Goal: Information Seeking & Learning: Learn about a topic

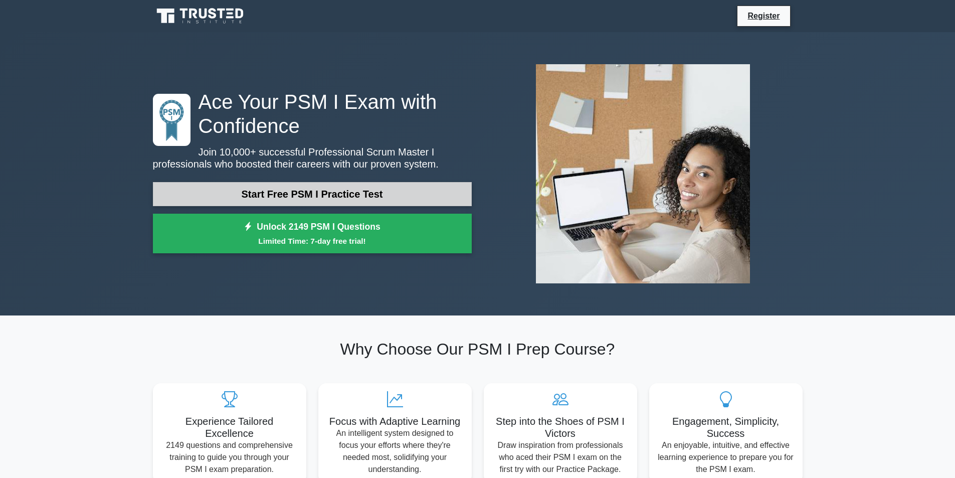
click at [313, 200] on link "Start Free PSM I Practice Test" at bounding box center [312, 194] width 319 height 24
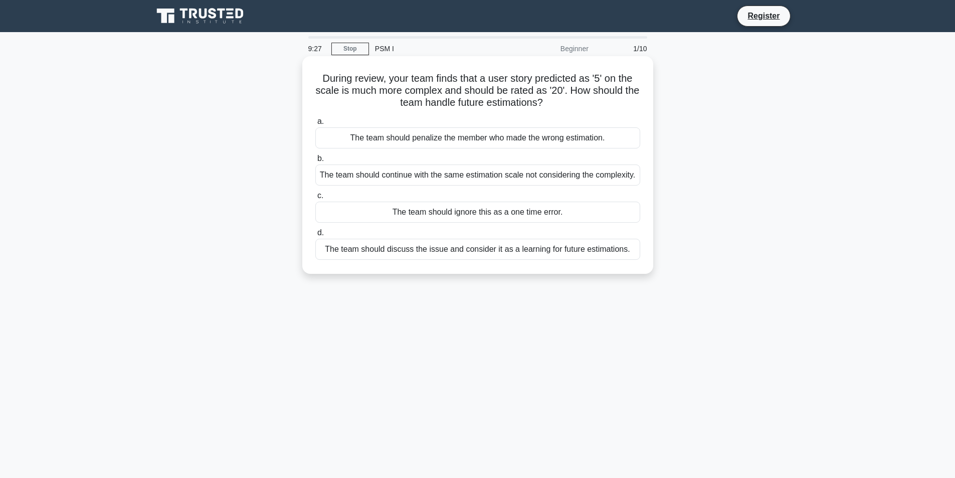
click at [425, 260] on div "The team should discuss the issue and consider it as a learning for future esti…" at bounding box center [477, 249] width 325 height 21
click at [315, 236] on input "d. The team should discuss the issue and consider it as a learning for future e…" at bounding box center [315, 233] width 0 height 7
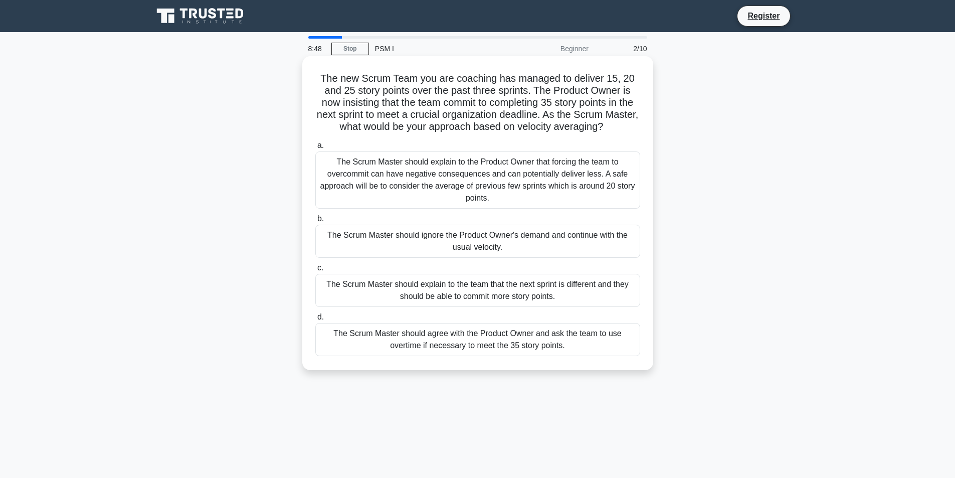
click at [465, 290] on div "The Scrum Master should explain to the team that the next sprint is different a…" at bounding box center [477, 290] width 325 height 33
click at [315, 271] on input "c. The Scrum Master should explain to the team that the next sprint is differen…" at bounding box center [315, 268] width 0 height 7
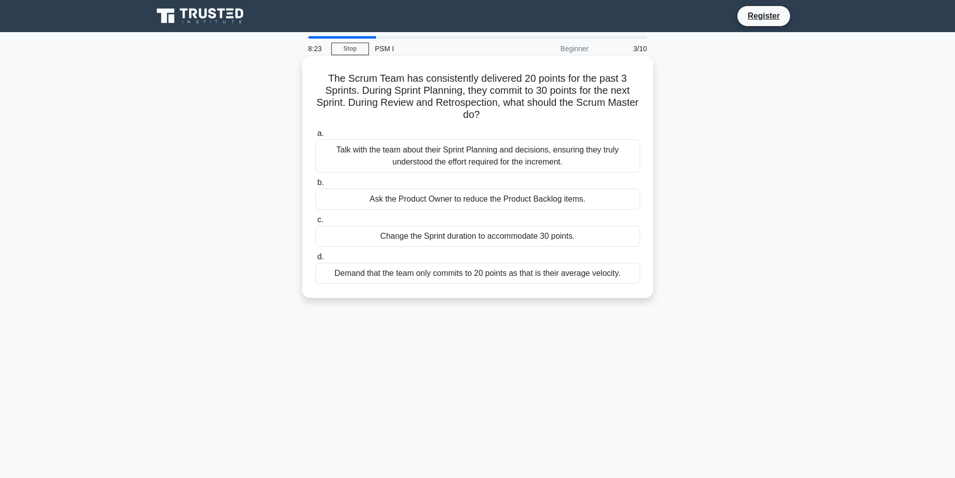
click at [470, 200] on div "Ask the Product Owner to reduce the Product Backlog items." at bounding box center [477, 199] width 325 height 21
click at [315, 186] on input "b. Ask the Product Owner to reduce the Product Backlog items." at bounding box center [315, 183] width 0 height 7
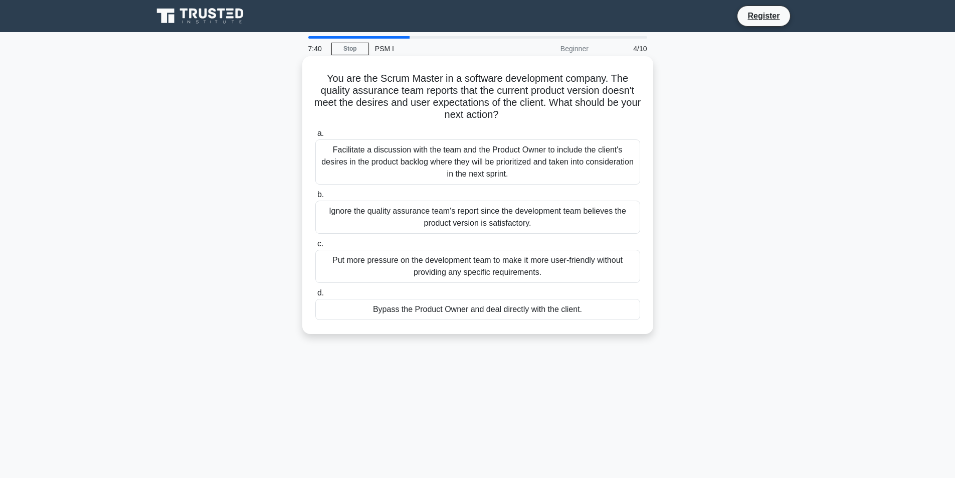
click at [433, 175] on div "Facilitate a discussion with the team and the Product Owner to include the clie…" at bounding box center [477, 161] width 325 height 45
click at [315, 137] on input "a. Facilitate a discussion with the team and the Product Owner to include the c…" at bounding box center [315, 133] width 0 height 7
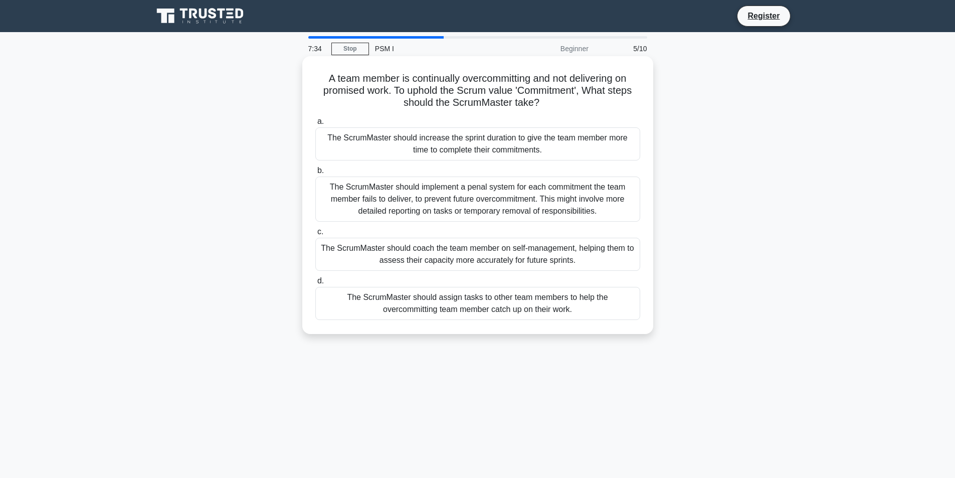
click at [473, 253] on div "The ScrumMaster should coach the team member on self-management, helping them t…" at bounding box center [477, 254] width 325 height 33
click at [315, 235] on input "c. The ScrumMaster should coach the team member on self-management, helping the…" at bounding box center [315, 232] width 0 height 7
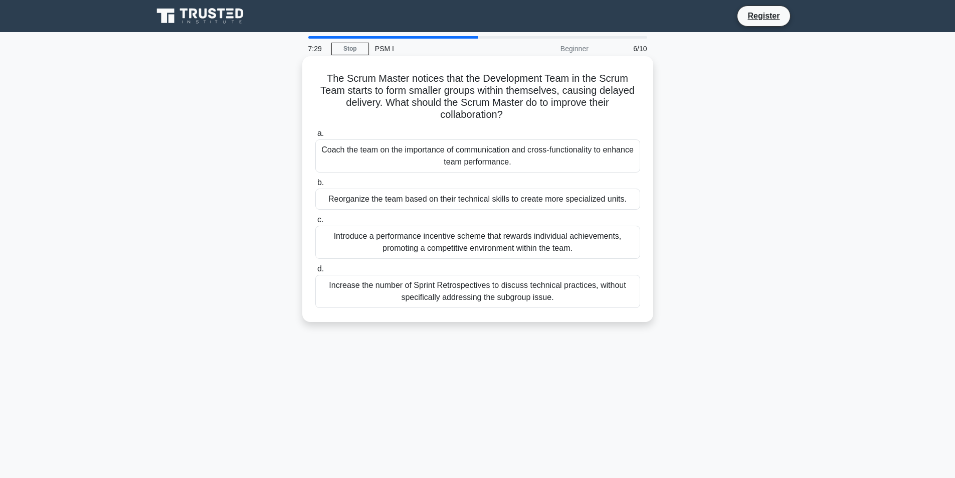
click at [470, 154] on div "Coach the team on the importance of communication and cross-functionality to en…" at bounding box center [477, 155] width 325 height 33
click at [315, 137] on input "a. Coach the team on the importance of communication and cross-functionality to…" at bounding box center [315, 133] width 0 height 7
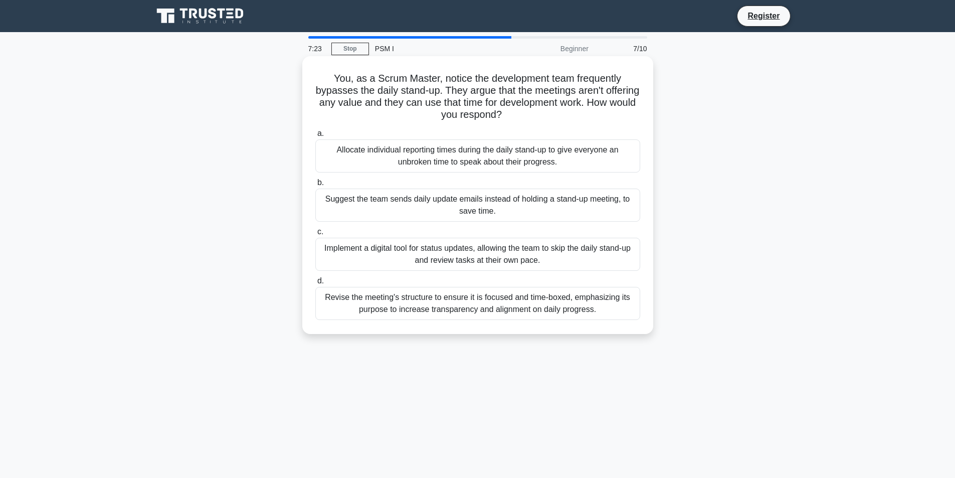
click at [474, 213] on div "Suggest the team sends daily update emails instead of holding a stand-up meetin…" at bounding box center [477, 205] width 325 height 33
click at [315, 186] on input "b. Suggest the team sends daily update emails instead of holding a stand-up mee…" at bounding box center [315, 183] width 0 height 7
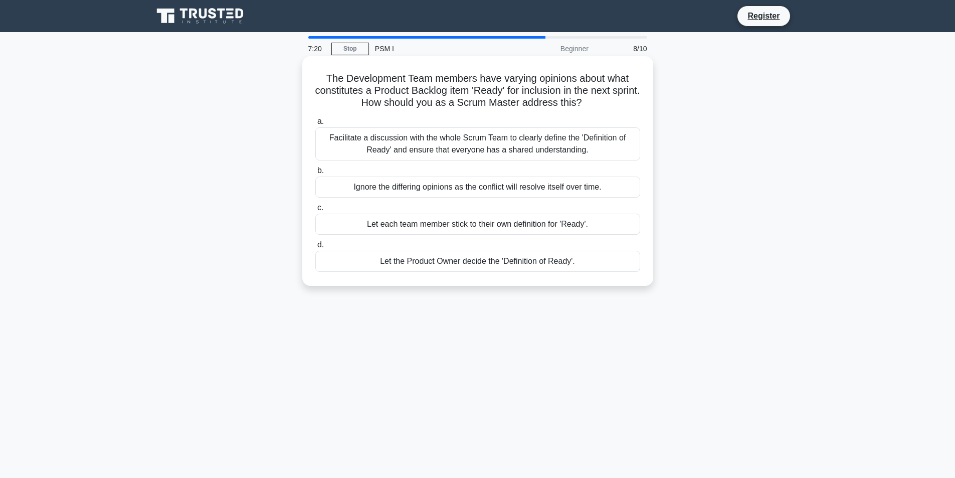
click at [453, 150] on div "Facilitate a discussion with the whole Scrum Team to clearly define the 'Defini…" at bounding box center [477, 143] width 325 height 33
click at [315, 125] on input "a. Facilitate a discussion with the whole Scrum Team to clearly define the 'Def…" at bounding box center [315, 121] width 0 height 7
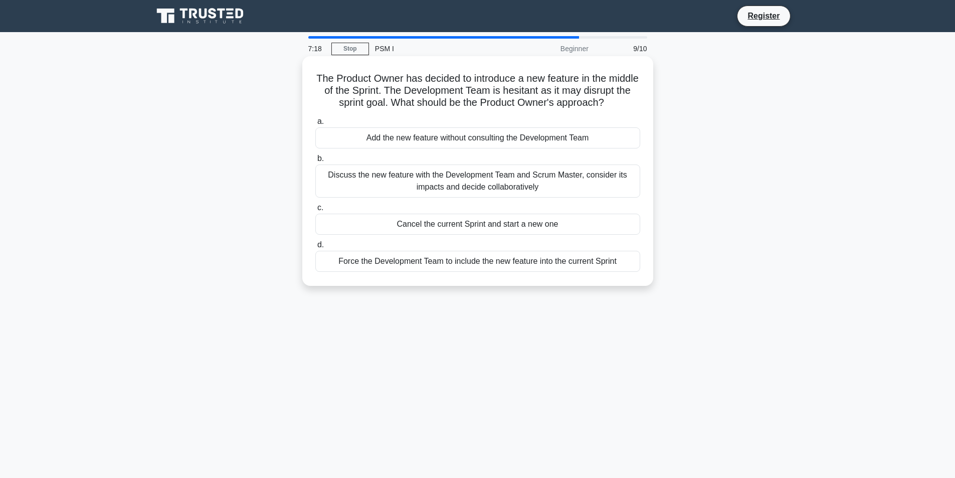
click at [462, 196] on div "Discuss the new feature with the Development Team and Scrum Master, consider it…" at bounding box center [477, 180] width 325 height 33
click at [315, 162] on input "b. Discuss the new feature with the Development Team and Scrum Master, consider…" at bounding box center [315, 158] width 0 height 7
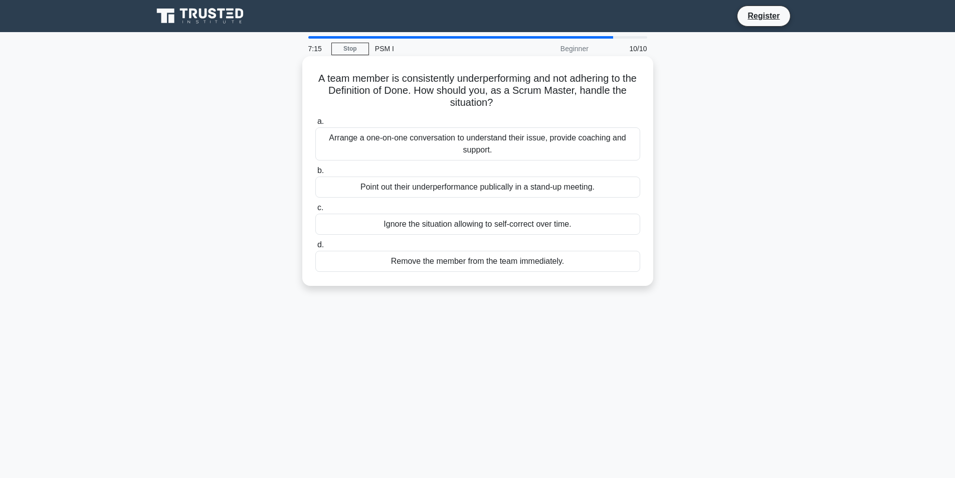
click at [443, 145] on div "Arrange a one-on-one conversation to understand their issue, provide coaching a…" at bounding box center [477, 143] width 325 height 33
click at [315, 125] on input "a. Arrange a one-on-one conversation to understand their issue, provide coachin…" at bounding box center [315, 121] width 0 height 7
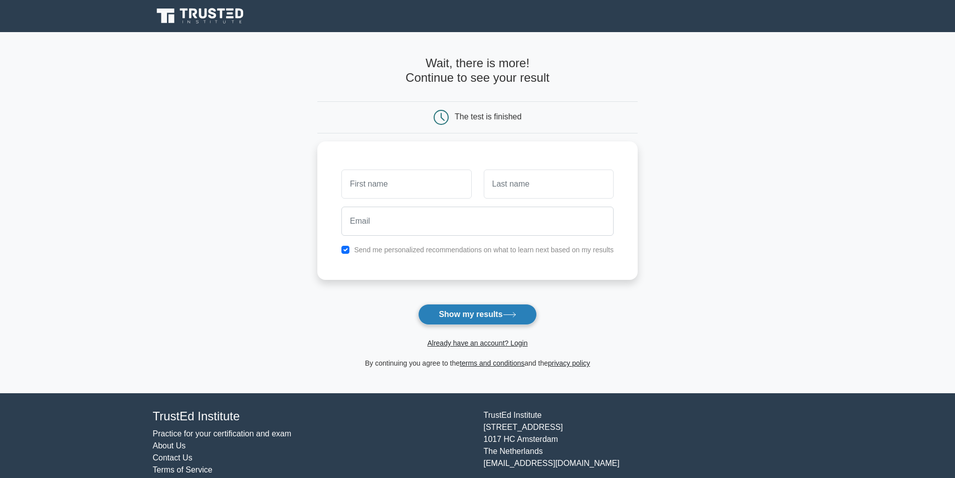
click at [518, 324] on button "Show my results" at bounding box center [477, 314] width 118 height 21
click at [430, 185] on input "text" at bounding box center [406, 181] width 130 height 29
type input "Fekri"
click at [484, 316] on button "Show my results" at bounding box center [477, 314] width 118 height 21
click at [496, 190] on input "text" at bounding box center [549, 181] width 130 height 29
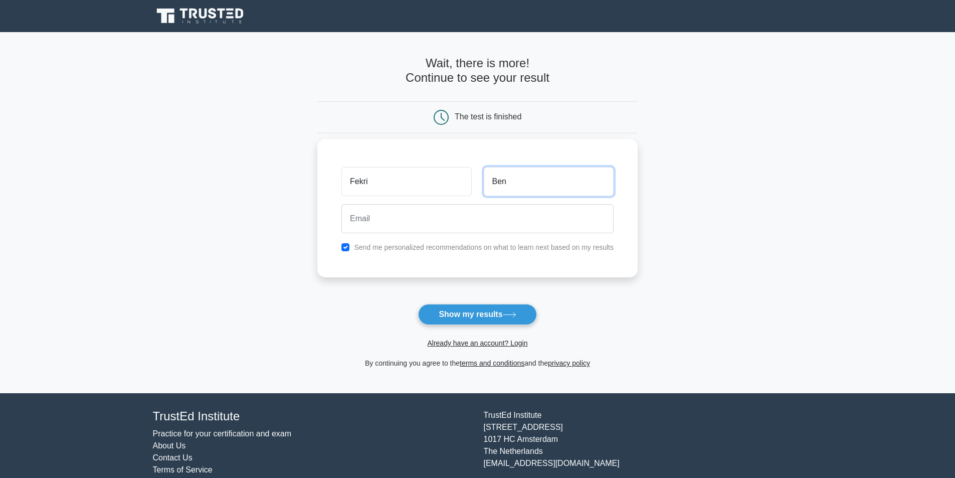
type input "Ben"
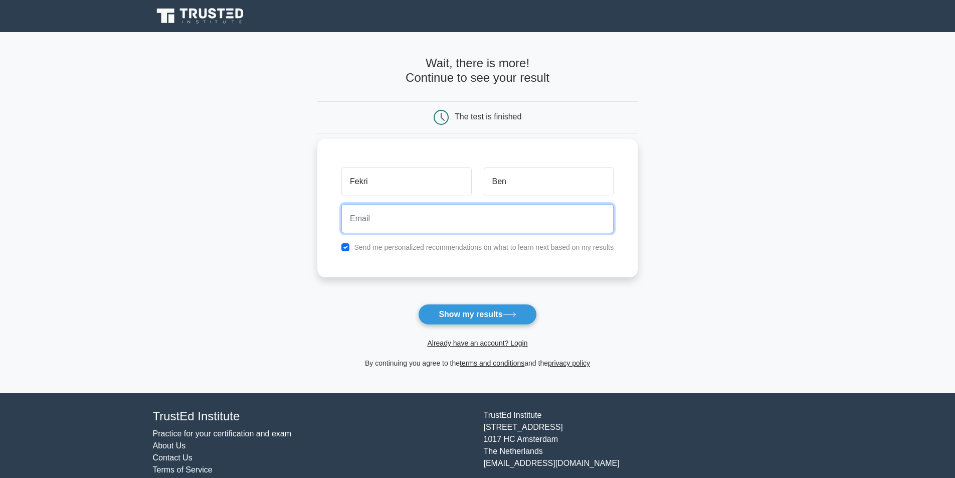
click at [376, 224] on input "email" at bounding box center [477, 218] width 272 height 29
type input "fekri_mail@yahoo.fr"
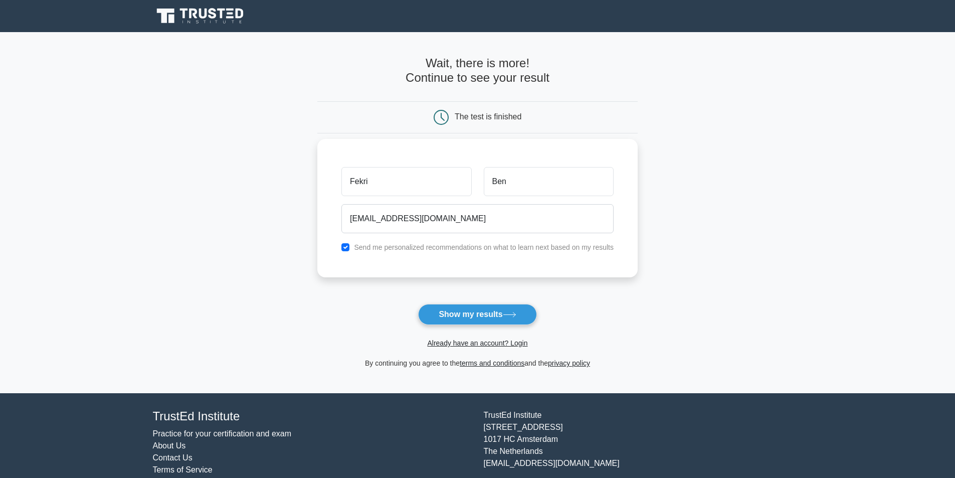
click at [412, 248] on label "Send me personalized recommendations on what to learn next based on my results" at bounding box center [484, 247] width 260 height 8
click at [344, 247] on input "checkbox" at bounding box center [345, 247] width 8 height 8
checkbox input "false"
click at [469, 316] on button "Show my results" at bounding box center [477, 314] width 118 height 21
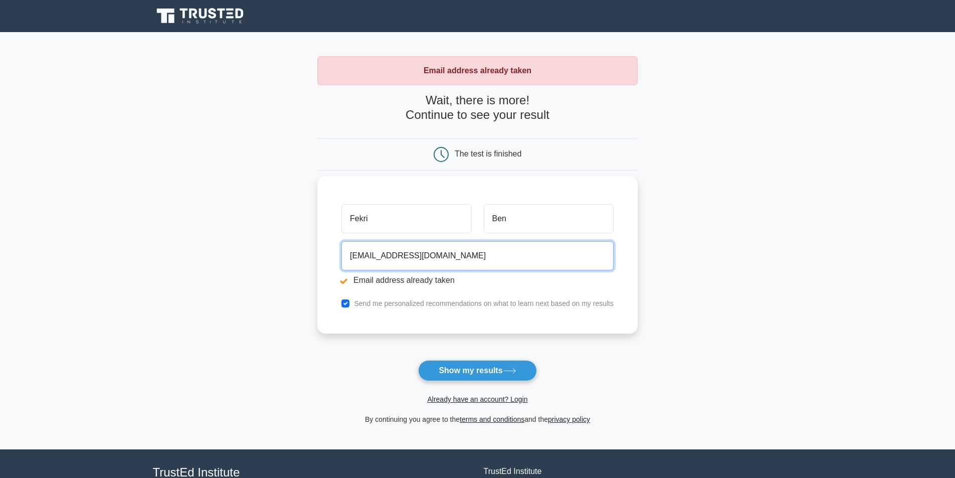
click at [427, 257] on input "fekri_mail@yahoo.fr" at bounding box center [477, 255] width 272 height 29
drag, startPoint x: 427, startPoint y: 257, endPoint x: 314, endPoint y: 250, distance: 113.0
click at [314, 250] on main "Email address already taken Wait, there is more! Continue to see your result Th…" at bounding box center [477, 240] width 955 height 417
click at [370, 258] on input "email" at bounding box center [477, 255] width 272 height 29
type input "fghabri@wats-next.com"
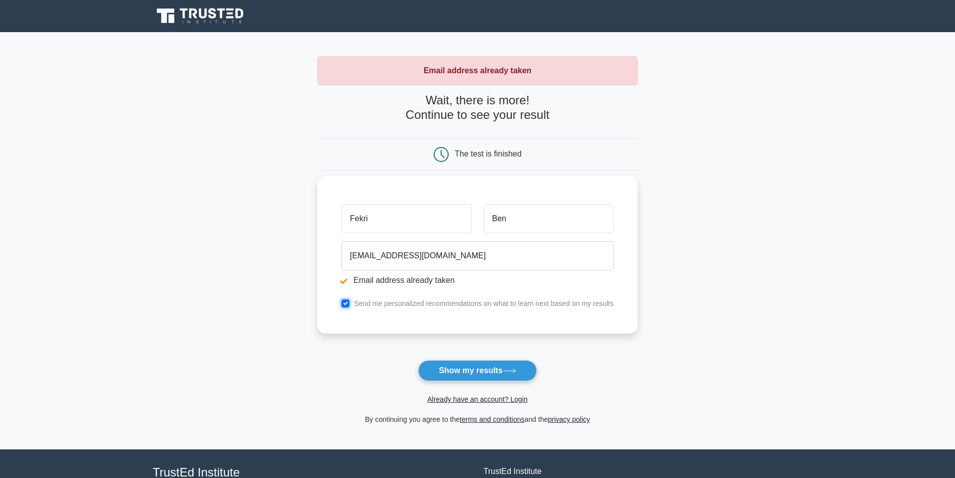
click at [343, 306] on input "checkbox" at bounding box center [345, 303] width 8 height 8
checkbox input "false"
click at [509, 373] on icon at bounding box center [510, 371] width 14 height 6
